Goal: Information Seeking & Learning: Learn about a topic

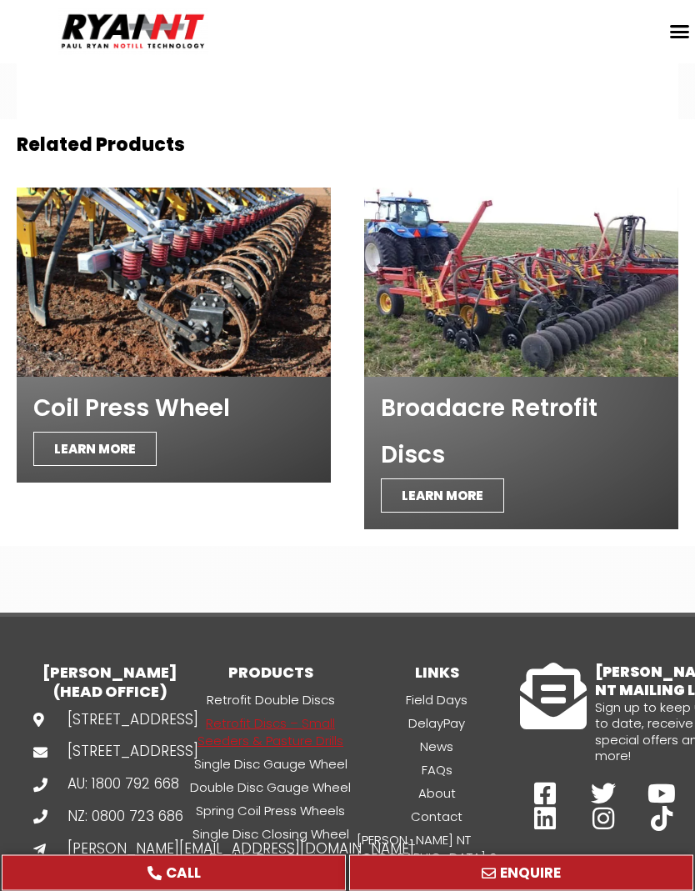
scroll to position [6760, 0]
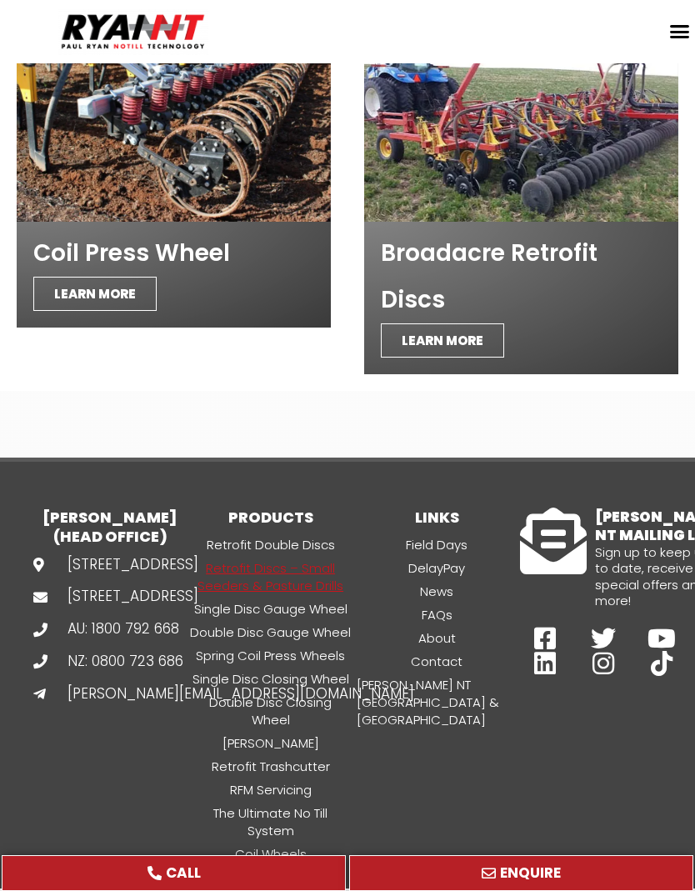
click at [538, 640] on div "[PERSON_NAME] NT MAILING LIST Sign up to keep up to date, receive special offer…" at bounding box center [603, 681] width 167 height 364
click at [379, 457] on footer "[PERSON_NAME] NT (HEAD OFFICE) [STREET_ADDRESS] AU: 1800 792 668 NZ: 0800 723 6…" at bounding box center [347, 672] width 695 height 431
click at [310, 32] on div "Home Retrofit Discs Double Discs for Broadacre Double Discs for Small Seeders &…" at bounding box center [451, 32] width 487 height 32
click at [49, 11] on div at bounding box center [108, 31] width 200 height 47
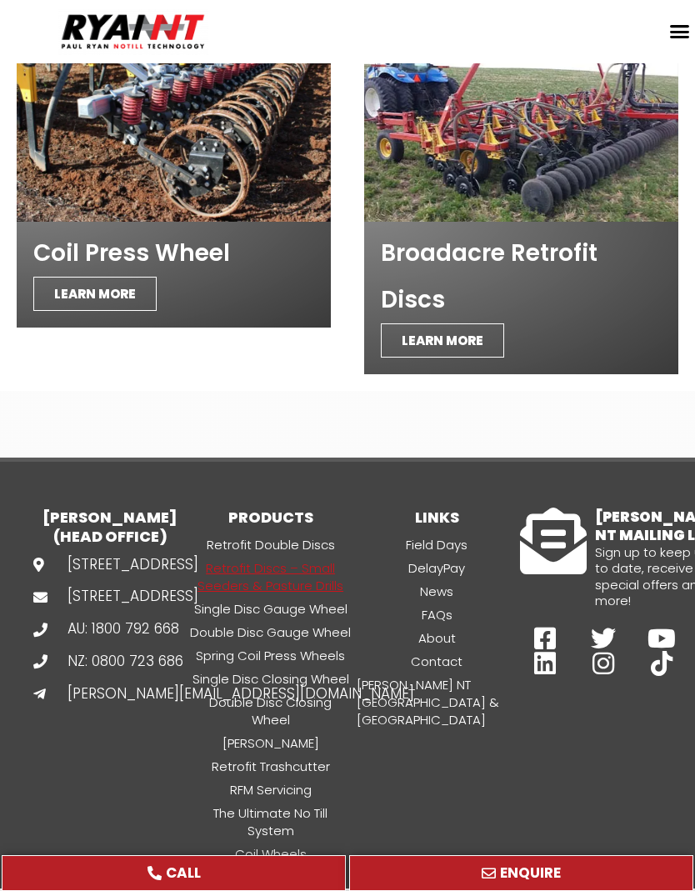
click at [47, 6] on header "Search Home Retrofit Discs Double Discs for Broadacre Double Discs for Small Se…" at bounding box center [347, 31] width 695 height 63
click at [149, 272] on div "Coil Press Wheel LEARN MORE" at bounding box center [173, 203] width 347 height 375
click at [289, 28] on div "Home Retrofit Discs Double Discs for Broadacre Double Discs for Small Seeders &…" at bounding box center [451, 32] width 487 height 32
click at [35, 38] on div at bounding box center [108, 31] width 200 height 47
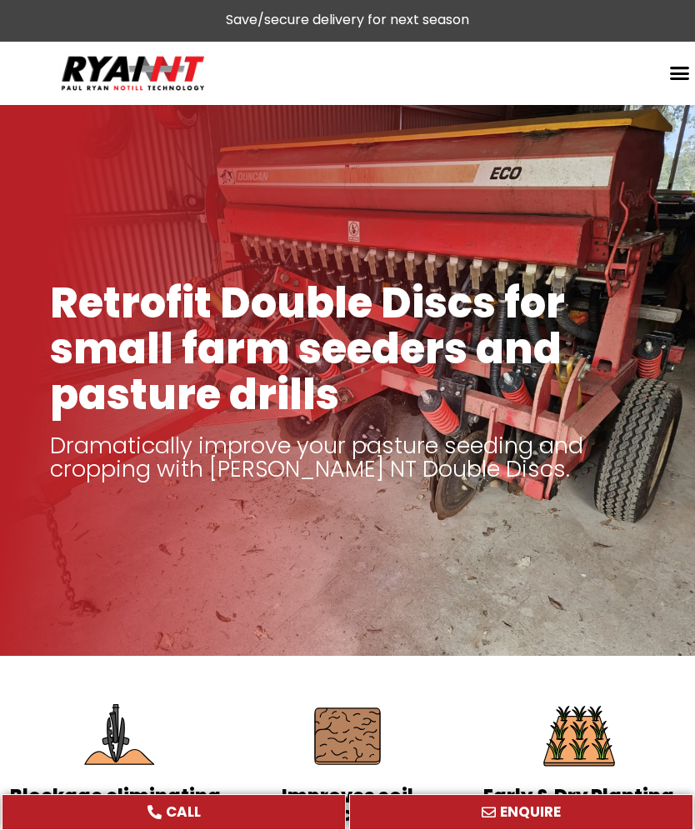
scroll to position [0, 0]
